Goal: Complete application form

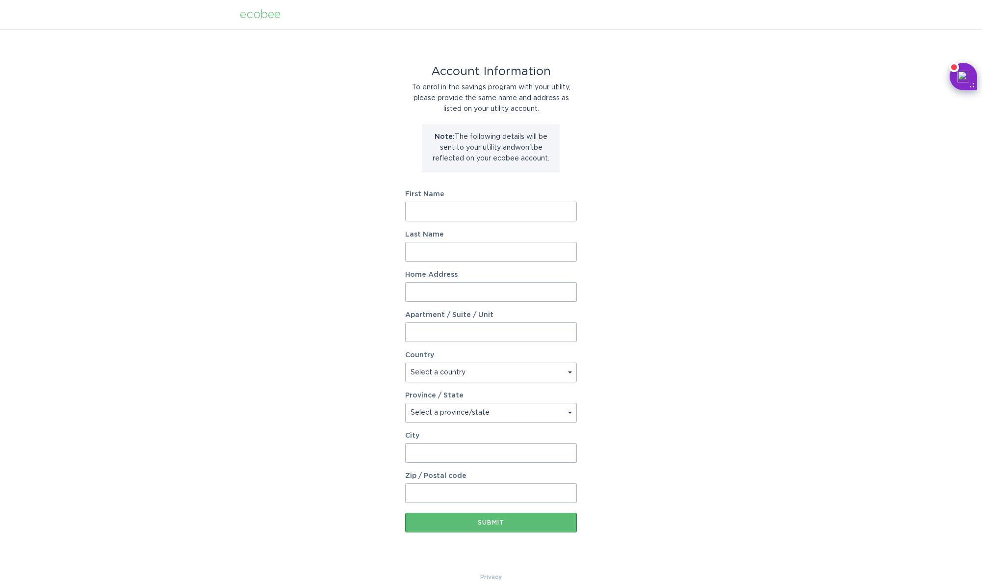
click at [457, 212] on input "First Name" at bounding box center [491, 212] width 172 height 20
type input "Renita"
type input "Sharma"
type input "2 N 6th Place"
type input "Apt. 29E"
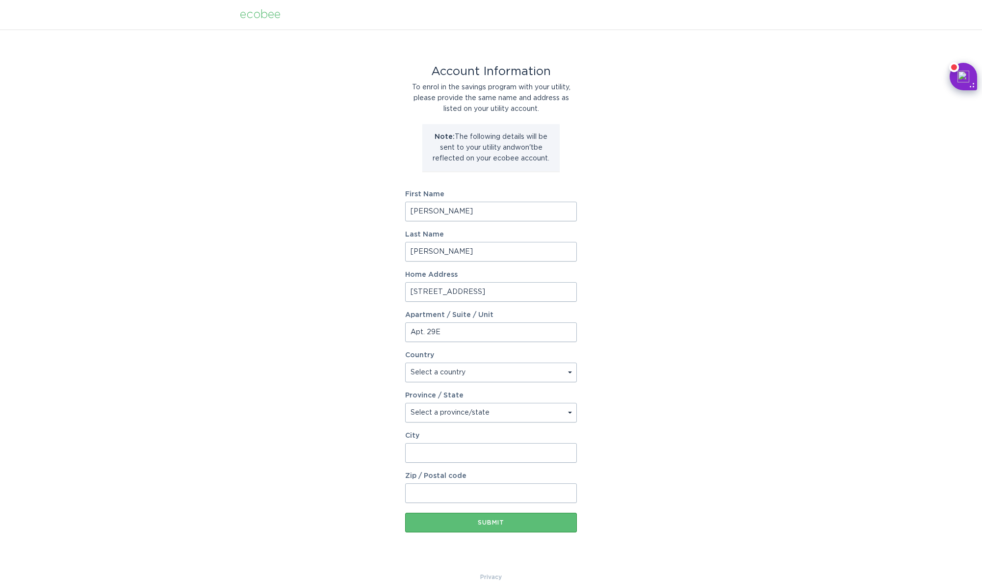
select select "US"
type input "Brooklyn"
type input "11249"
drag, startPoint x: 462, startPoint y: 293, endPoint x: 394, endPoint y: 295, distance: 67.7
click at [394, 295] on div "Account Information To enrol in the savings program with your utility, please p…" at bounding box center [491, 300] width 982 height 542
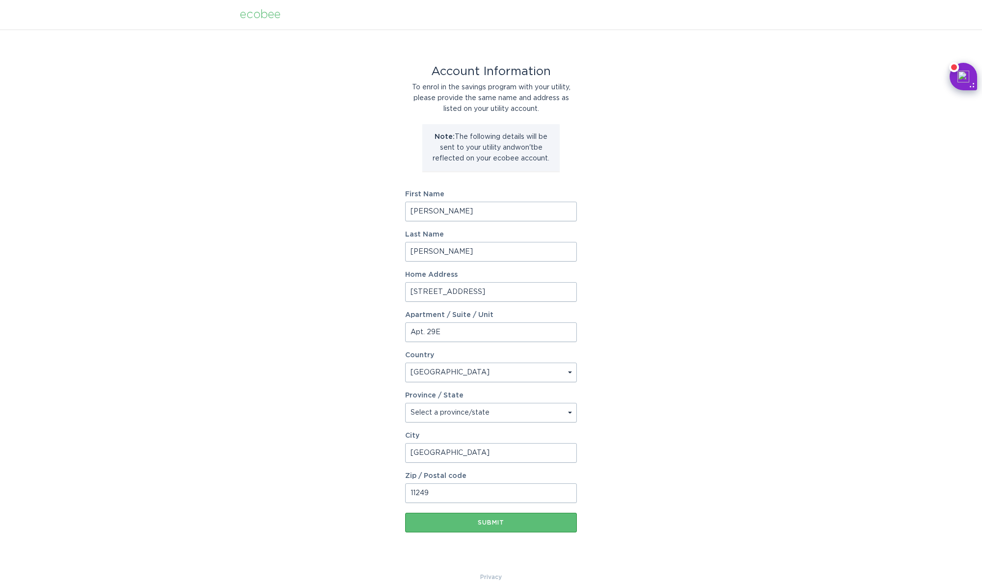
type input "2375 Laurel Avenue"
select select "NY"
type input "Southold"
type input "11971"
click at [501, 519] on div "Submit" at bounding box center [491, 522] width 162 height 6
